Goal: Find specific page/section: Find specific page/section

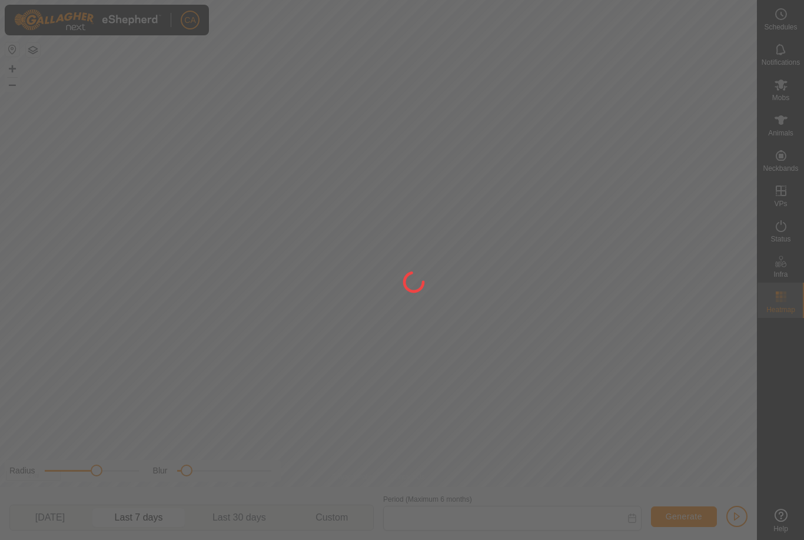
type input "17 Sep, 2025 - 23 Sep, 2025"
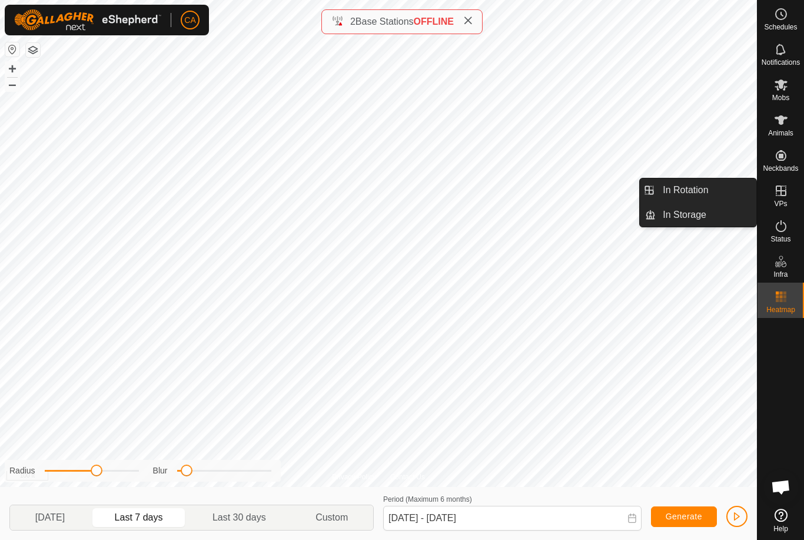
click at [712, 187] on link "In Rotation" at bounding box center [706, 190] width 101 height 24
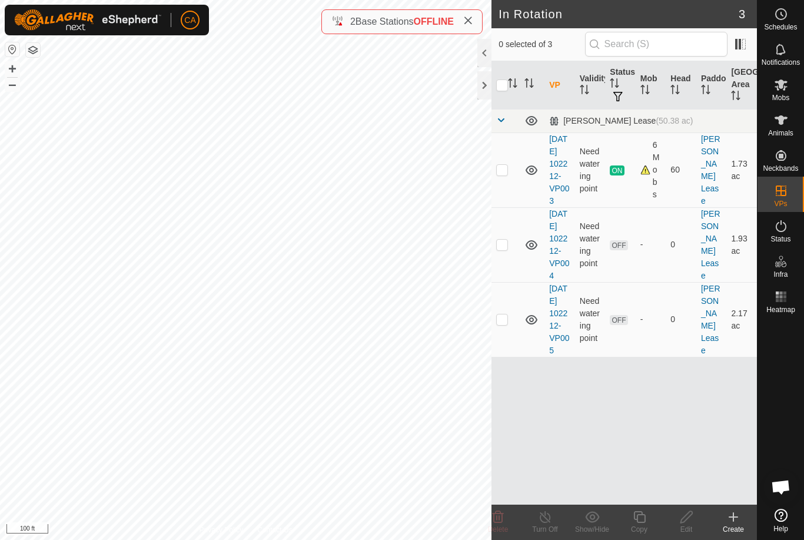
click at [469, 21] on icon at bounding box center [467, 20] width 9 height 9
click at [489, 89] on div at bounding box center [485, 85] width 14 height 28
